Goal: Information Seeking & Learning: Learn about a topic

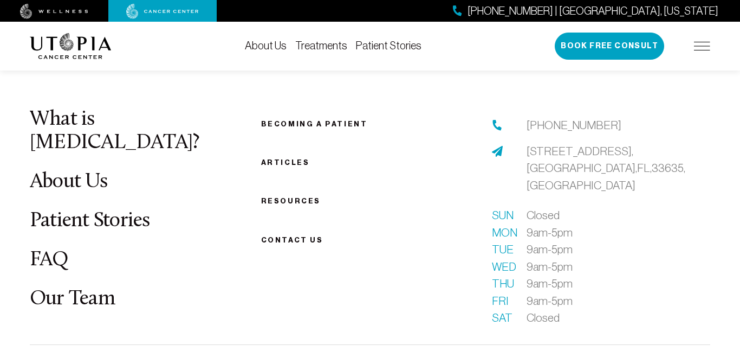
scroll to position [3744, 0]
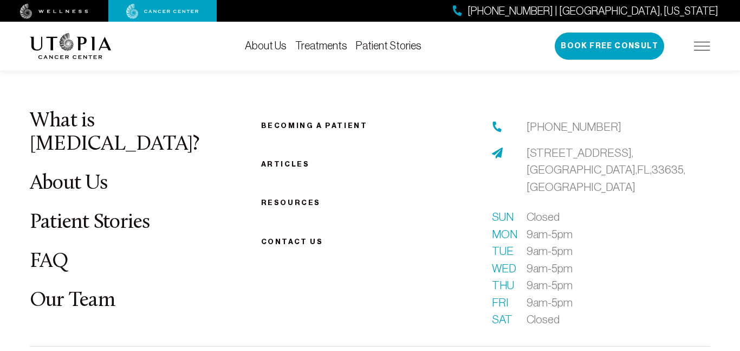
click at [50, 251] on link "FAQ" at bounding box center [49, 261] width 39 height 21
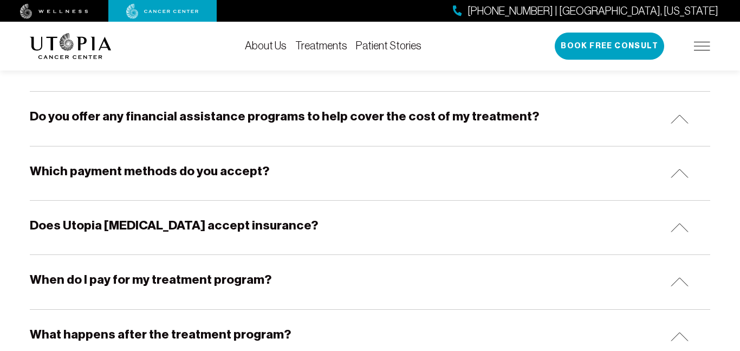
scroll to position [581, 0]
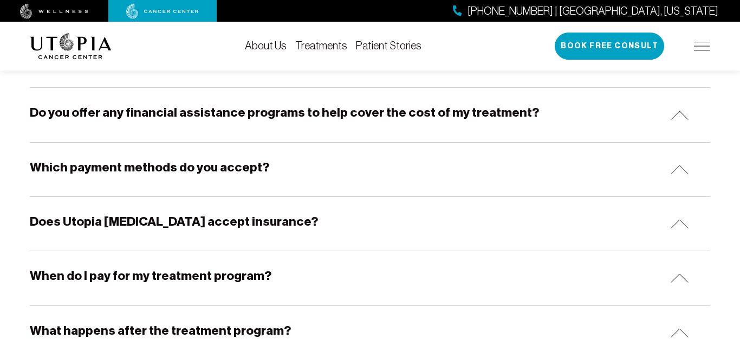
click at [117, 216] on h5 "Does Utopia [MEDICAL_DATA] accept insurance?" at bounding box center [174, 221] width 288 height 17
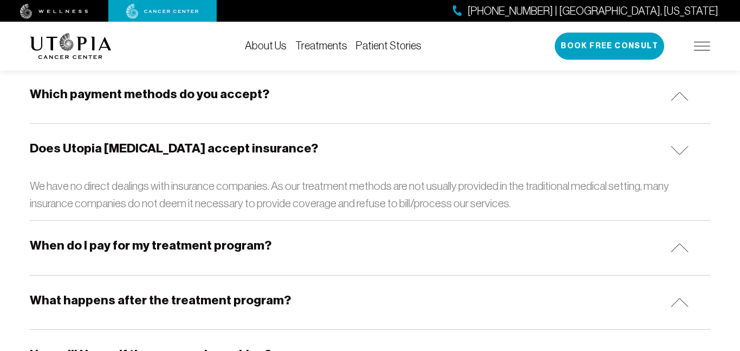
scroll to position [658, 0]
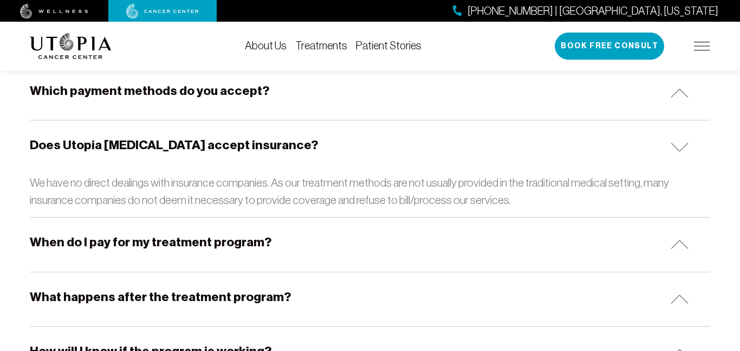
click at [127, 242] on h5 "When do I pay for my treatment program?" at bounding box center [151, 242] width 242 height 17
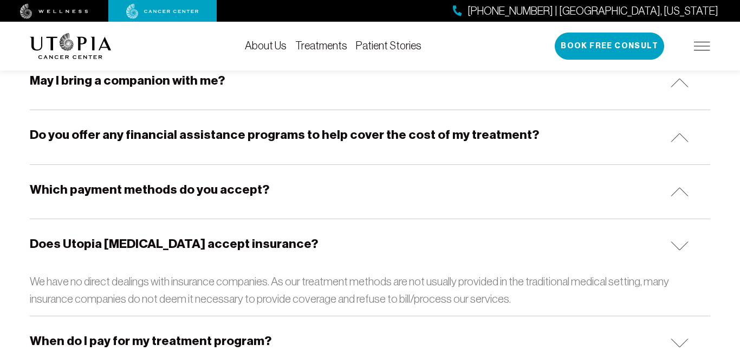
scroll to position [525, 0]
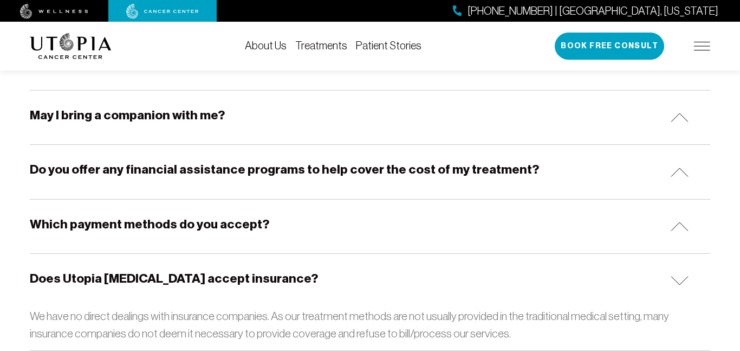
click at [141, 231] on h5 "Which payment methods do you accept?" at bounding box center [150, 224] width 240 height 17
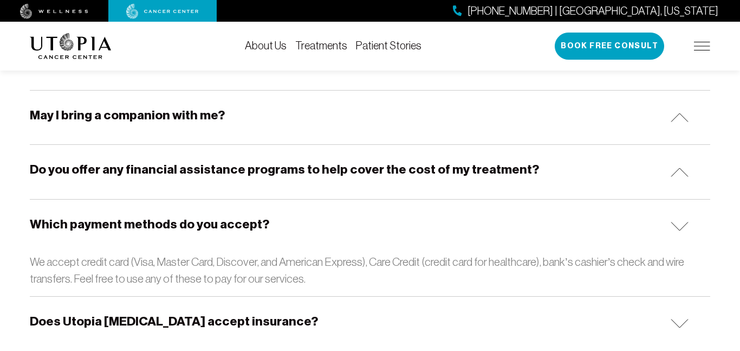
click at [167, 183] on div "Do you offer any financial assistance programs to help cover the cost of my tre…" at bounding box center [370, 172] width 681 height 54
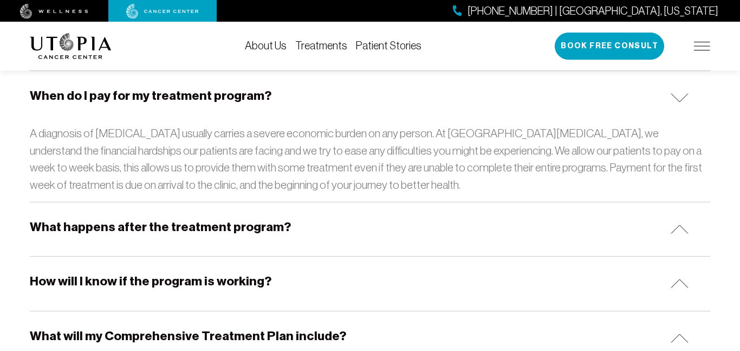
scroll to position [944, 0]
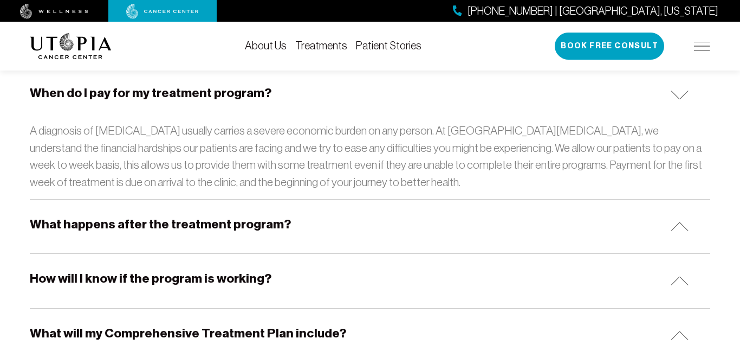
click at [264, 216] on h5 "What happens after the treatment program?" at bounding box center [160, 224] width 261 height 17
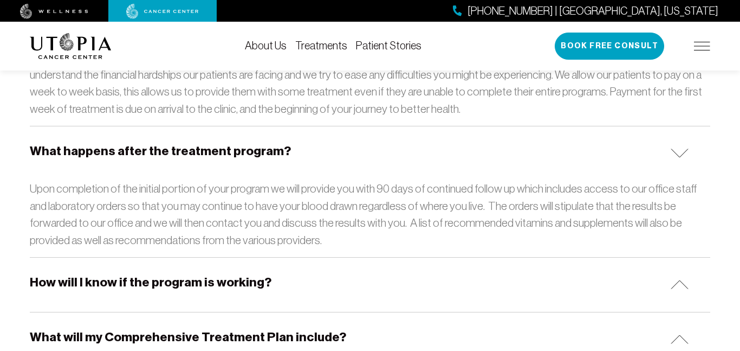
scroll to position [1043, 0]
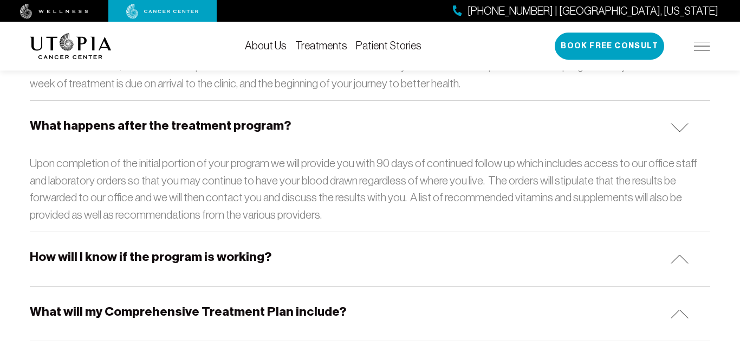
click at [232, 248] on h5 "How will I know if the program is working?" at bounding box center [151, 256] width 242 height 17
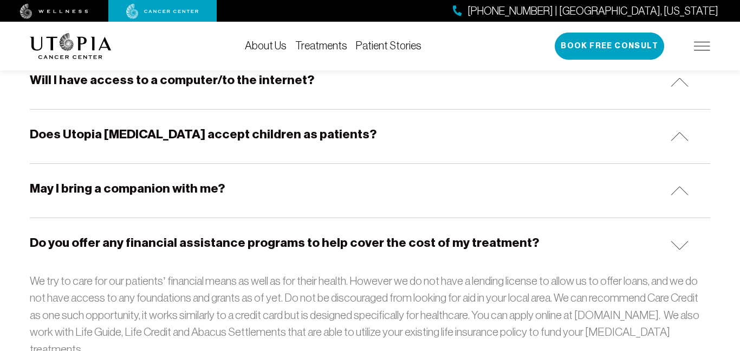
scroll to position [456, 0]
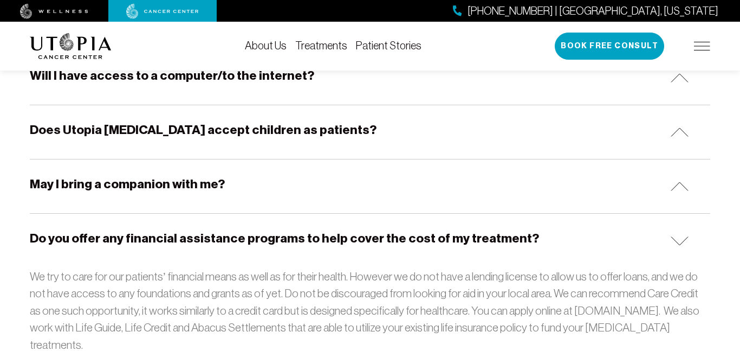
click at [262, 133] on h5 "Does Utopia [MEDICAL_DATA] accept children as patients?" at bounding box center [203, 129] width 347 height 17
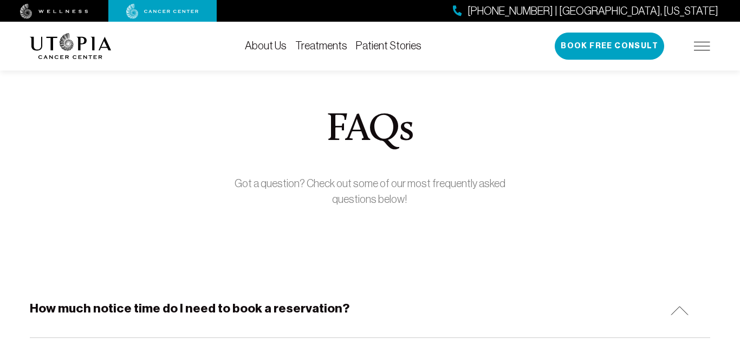
scroll to position [0, 0]
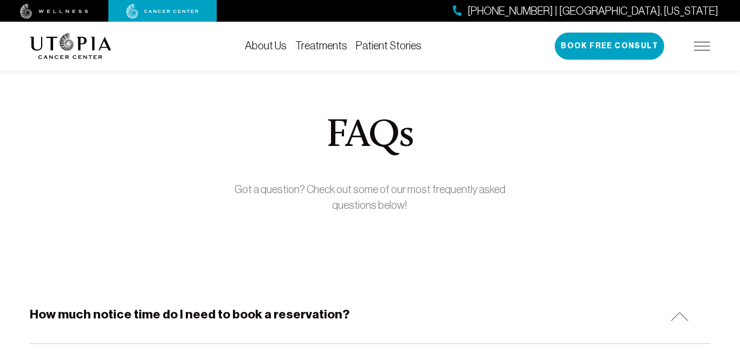
click at [308, 248] on section "FAQs Got a question? Check out some of our most frequently asked questions belo…" at bounding box center [370, 169] width 740 height 241
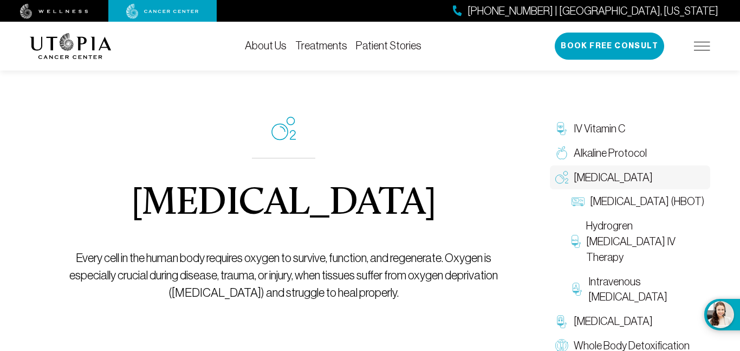
click at [407, 96] on div "Oxygen Therapy Every cell in the human body requires oxygen to survive, functio…" at bounding box center [284, 209] width 432 height 320
